Goal: Task Accomplishment & Management: Manage account settings

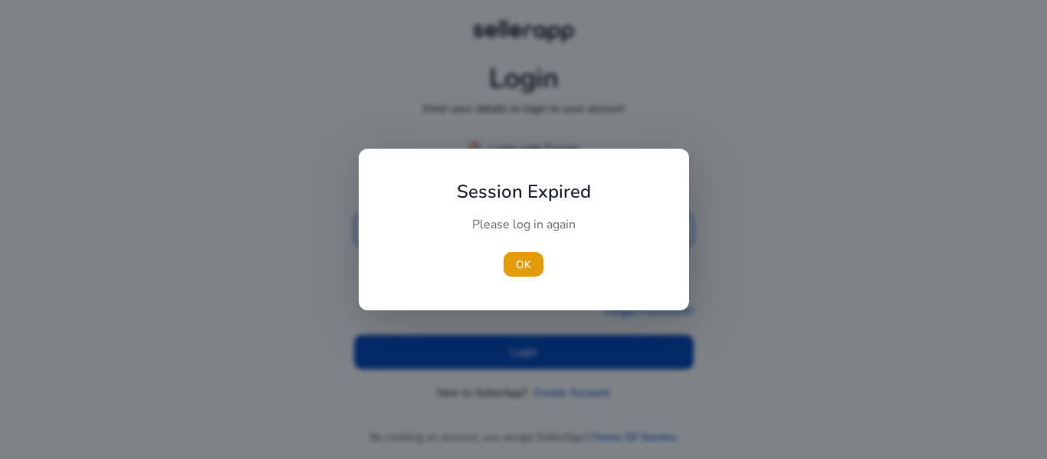
type input "**********"
click at [431, 335] on div at bounding box center [523, 229] width 1047 height 459
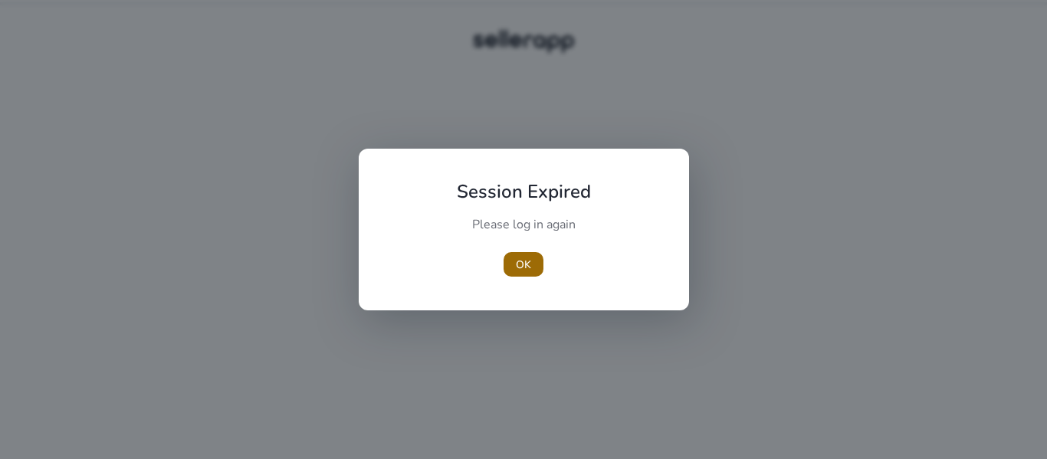
click at [515, 269] on span "button" at bounding box center [523, 264] width 40 height 37
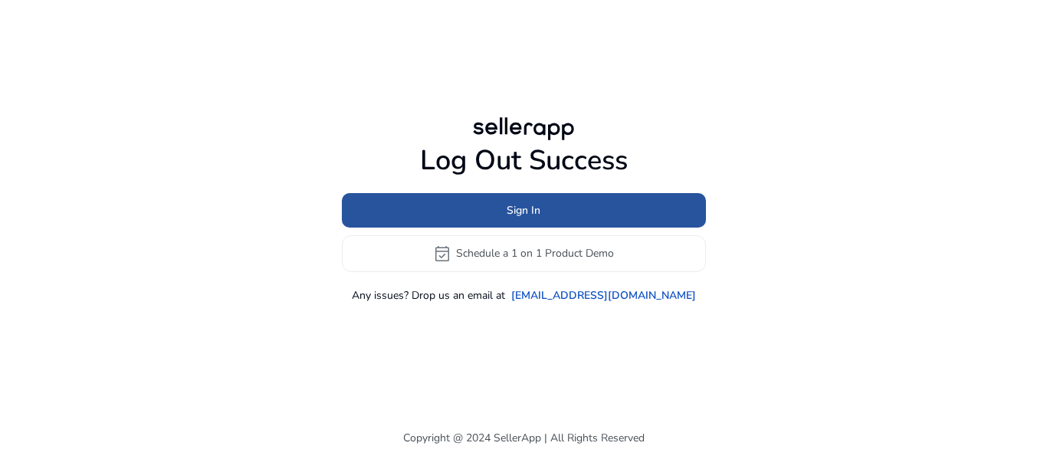
click at [376, 201] on span at bounding box center [524, 210] width 364 height 37
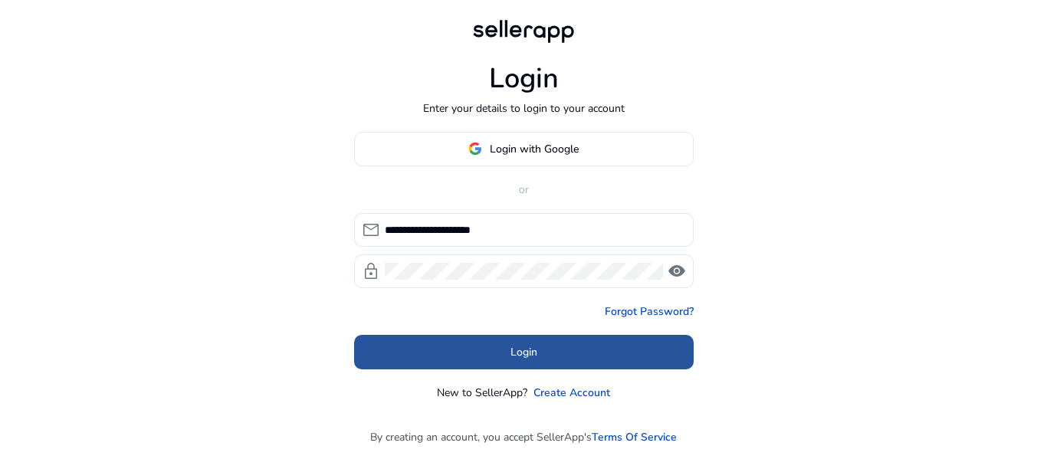
click at [392, 342] on span at bounding box center [523, 351] width 339 height 37
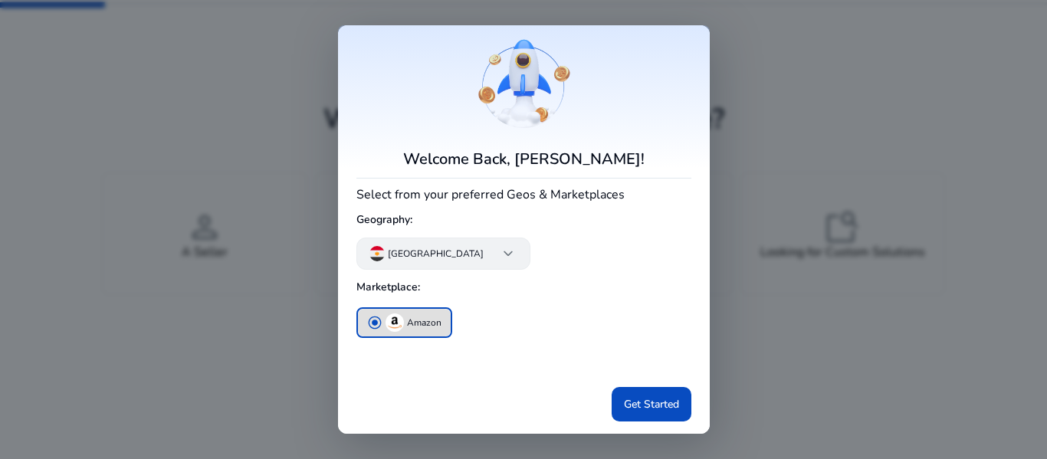
click at [404, 257] on p "[GEOGRAPHIC_DATA]" at bounding box center [436, 254] width 96 height 14
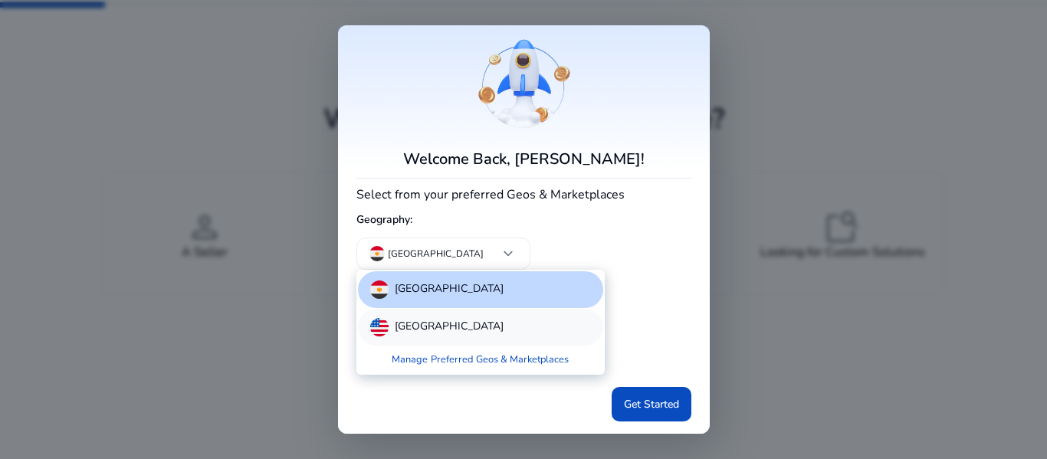
click at [413, 333] on p "[GEOGRAPHIC_DATA]" at bounding box center [449, 327] width 109 height 18
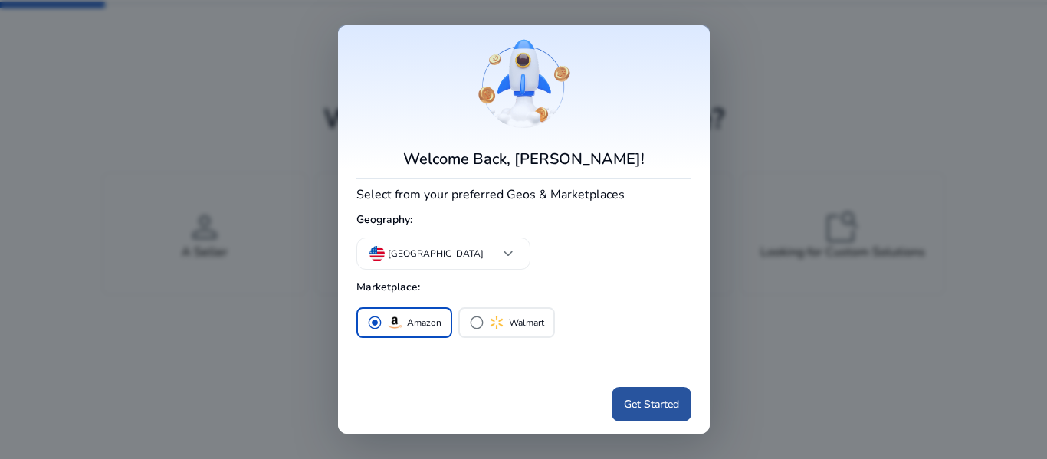
click at [631, 391] on span at bounding box center [651, 404] width 80 height 37
